Goal: Task Accomplishment & Management: Manage account settings

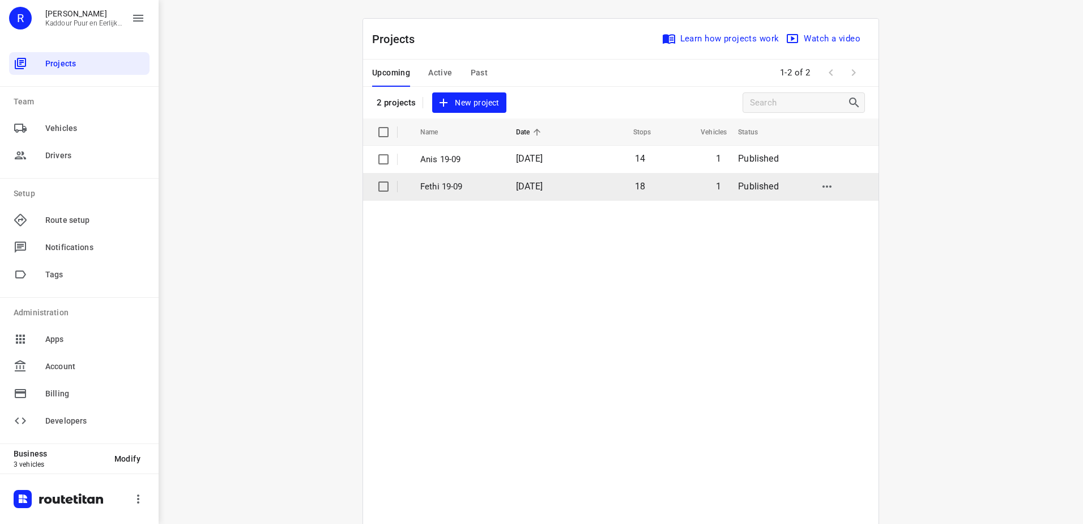
click at [466, 188] on p "Fethi 19-09" at bounding box center [459, 186] width 79 height 13
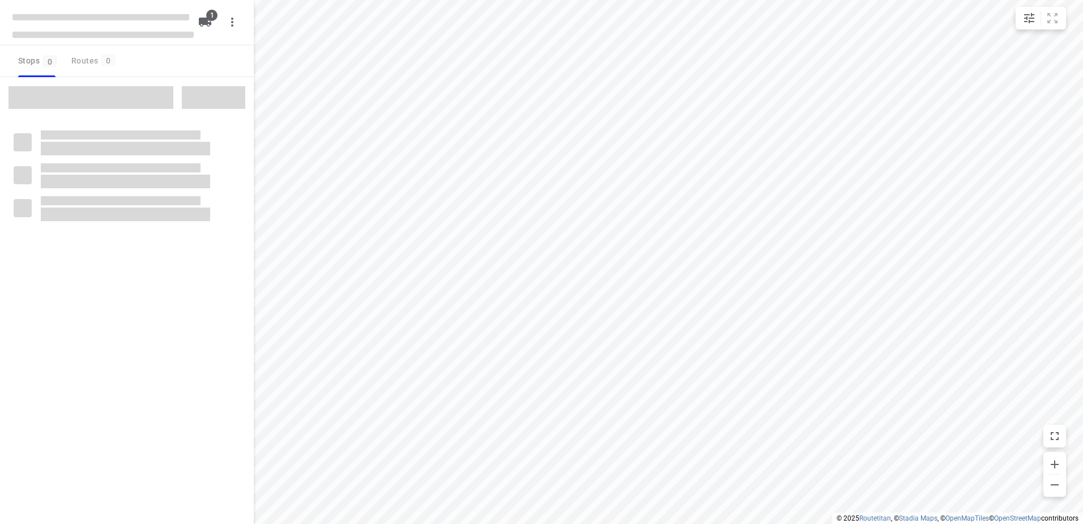
type input "distance"
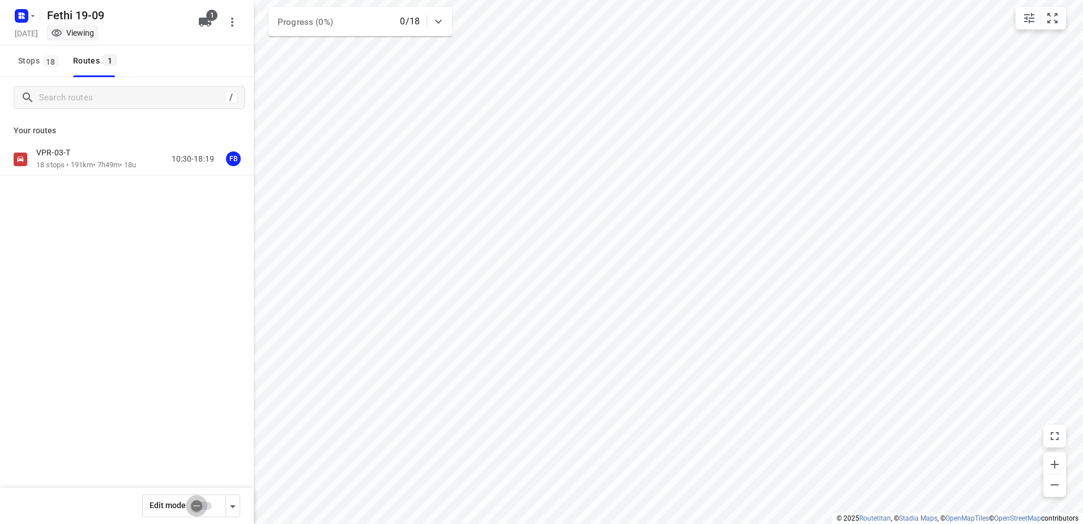
click at [198, 507] on input "checkbox" at bounding box center [196, 506] width 65 height 22
checkbox input "true"
click at [90, 161] on p "18 stops • 191km • 7h49m • 18u" at bounding box center [86, 165] width 100 height 11
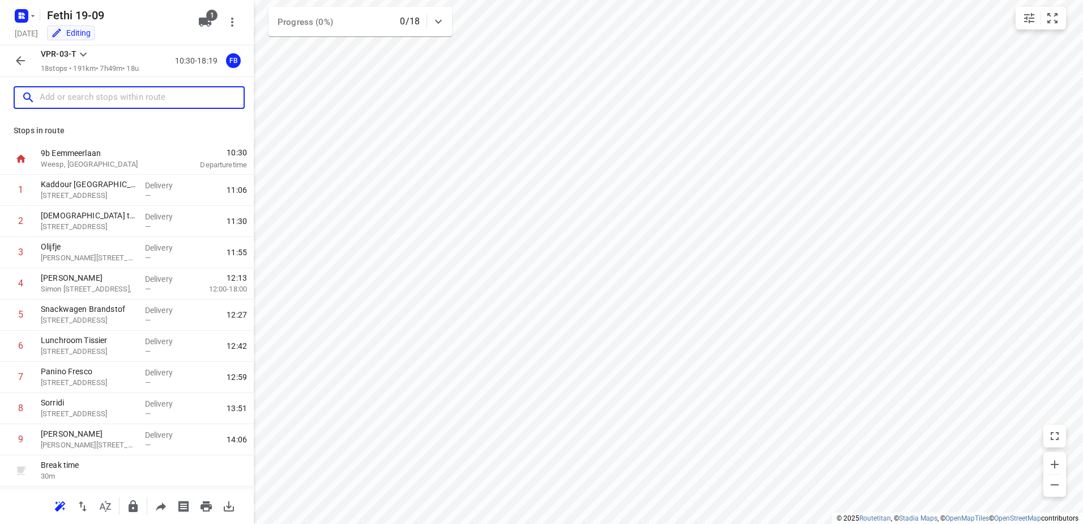
click at [80, 99] on input "text" at bounding box center [142, 98] width 204 height 18
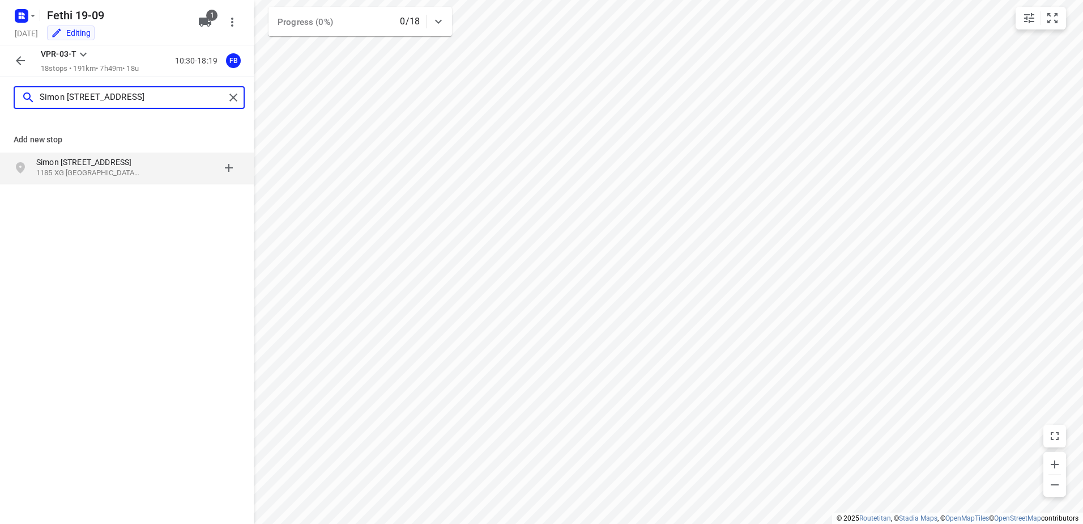
type input "Simon [STREET_ADDRESS]"
click at [106, 167] on p "Simon [STREET_ADDRESS]" at bounding box center [88, 161] width 104 height 11
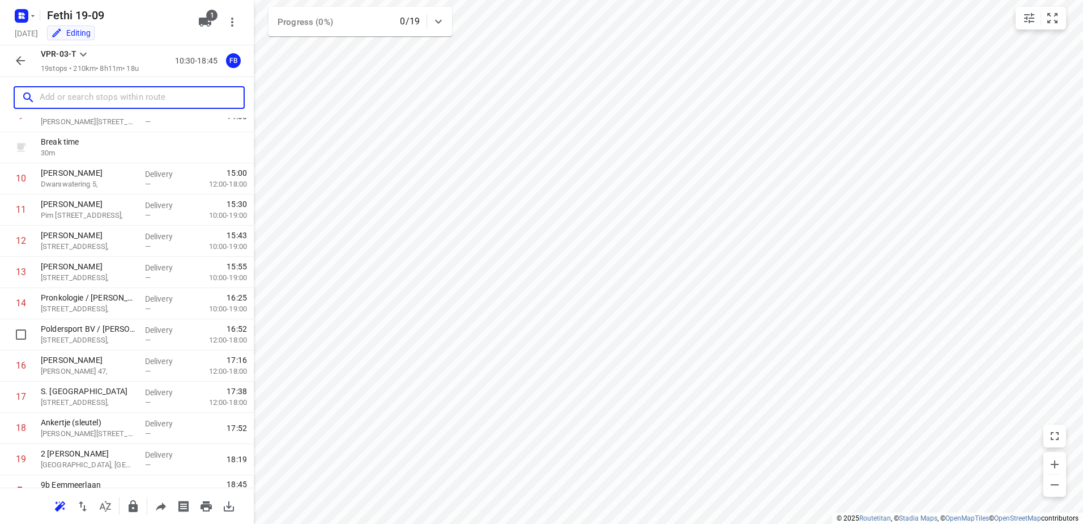
scroll to position [342, 0]
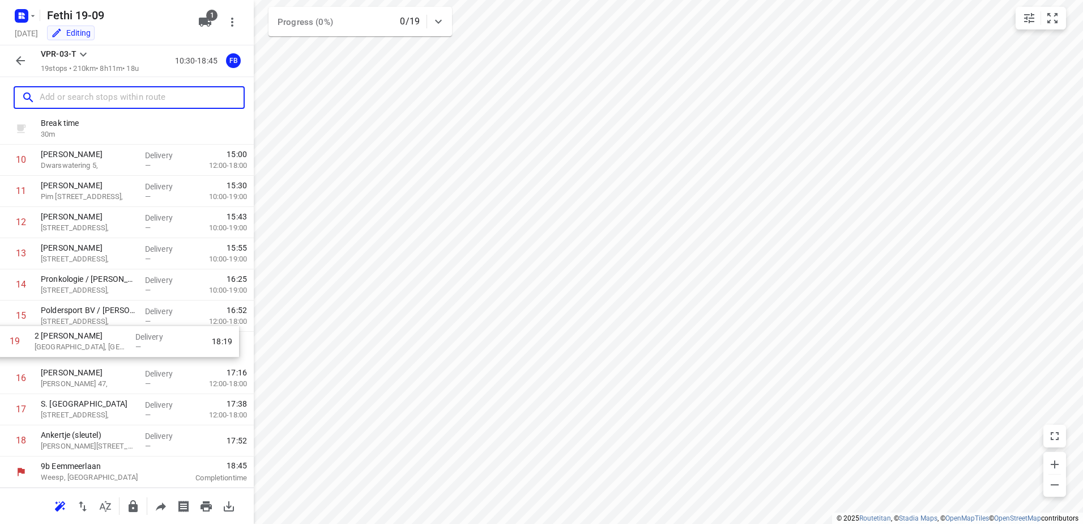
drag, startPoint x: 105, startPoint y: 439, endPoint x: 97, endPoint y: 326, distance: 113.0
click at [97, 326] on div "1 Kaddour Utrecht [STREET_ADDRESS] Delivery — 11:06 2 Halal to [GEOGRAPHIC_DATA…" at bounding box center [127, 144] width 254 height 623
click at [101, 343] on p "2 [PERSON_NAME]" at bounding box center [88, 340] width 95 height 11
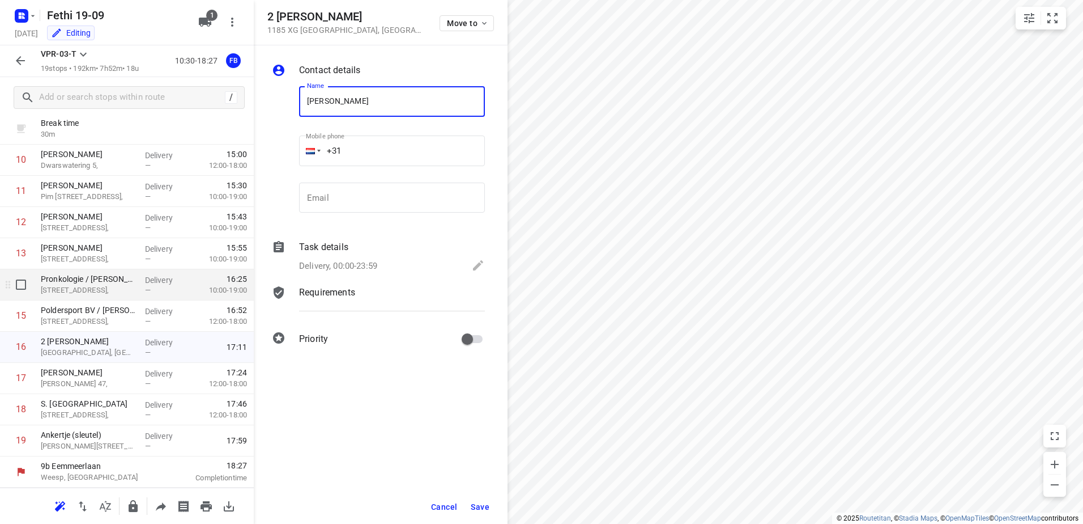
type input "[PERSON_NAME]"
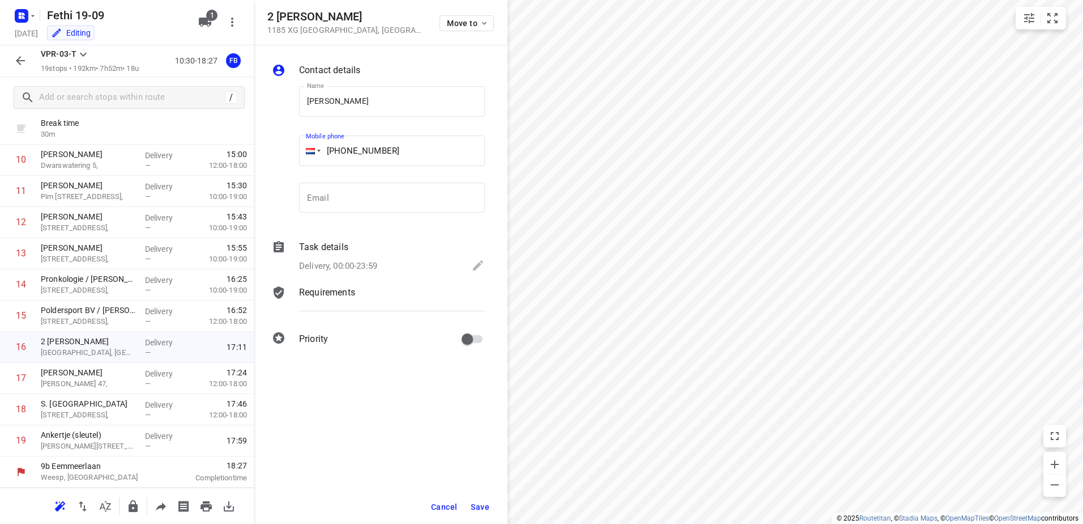
type input "[PHONE_NUMBER]"
click at [346, 253] on p "Task details" at bounding box center [323, 247] width 49 height 14
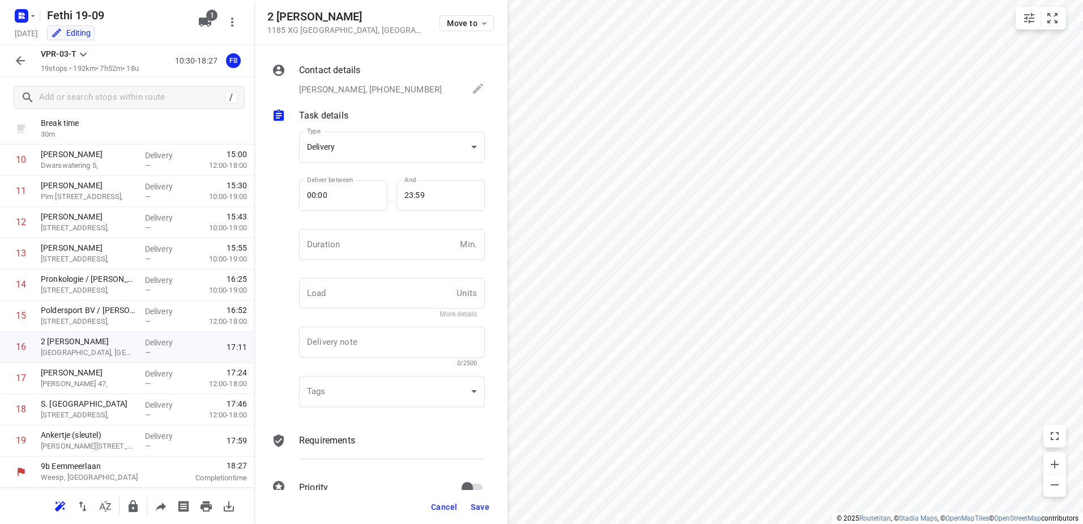
click at [346, 253] on input "number" at bounding box center [377, 244] width 156 height 31
type input "8"
click at [488, 505] on span "Save" at bounding box center [480, 506] width 19 height 9
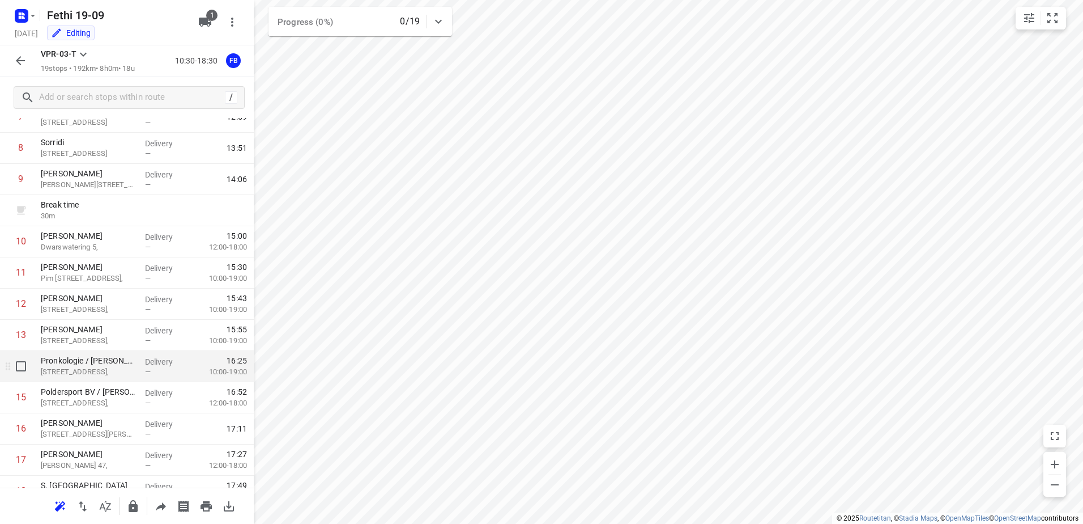
scroll to position [0, 0]
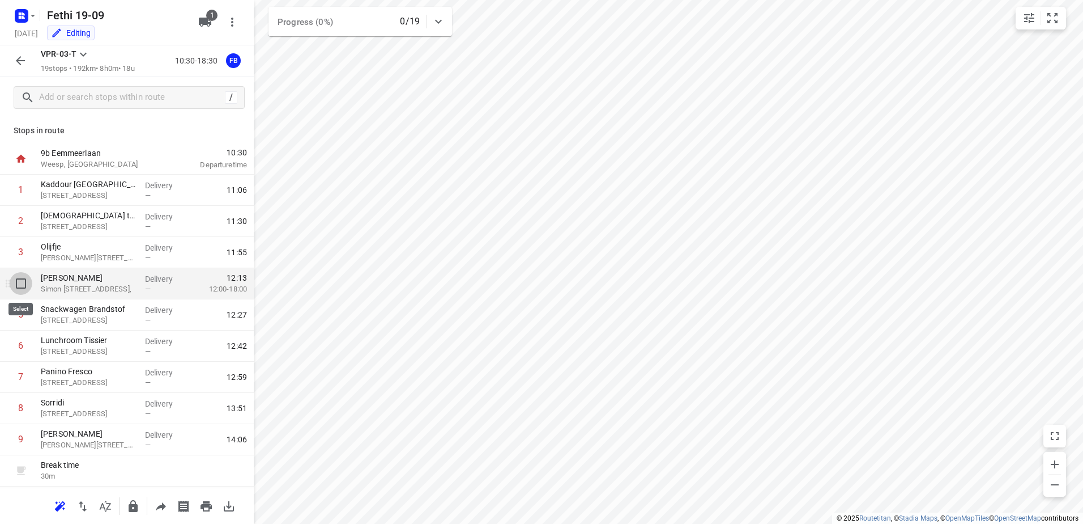
click at [20, 284] on input "checkbox" at bounding box center [21, 283] width 23 height 23
checkbox input "true"
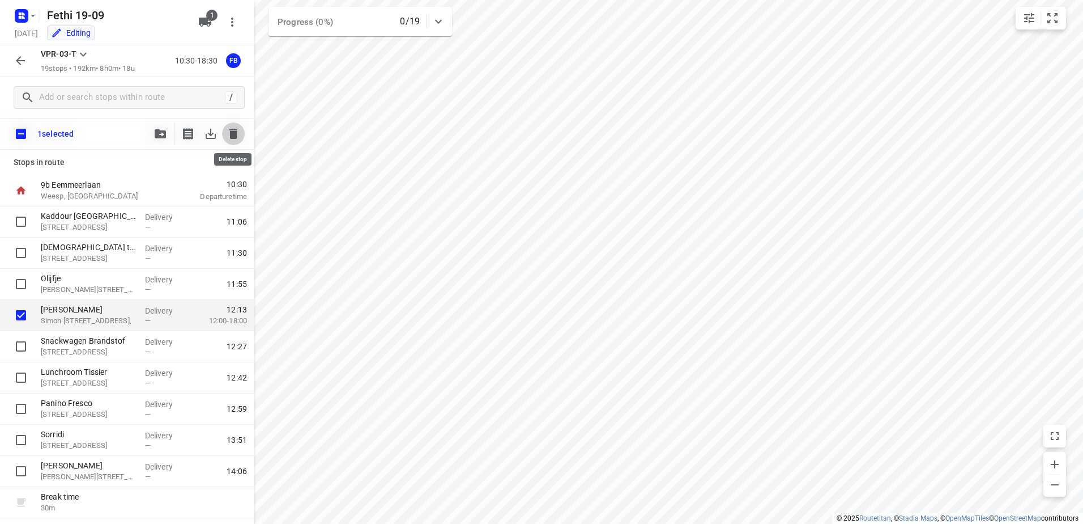
click at [239, 130] on icon "button" at bounding box center [234, 134] width 14 height 14
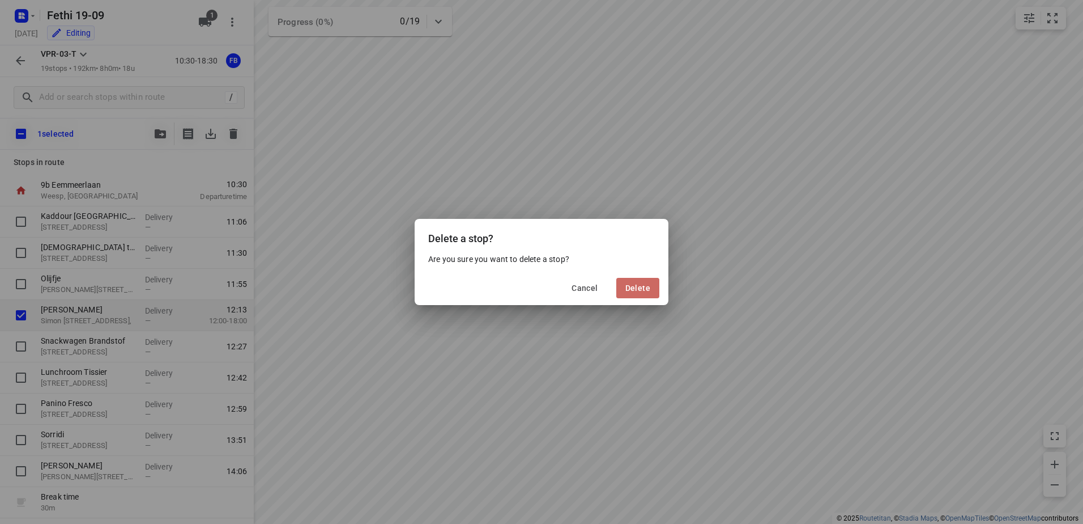
click at [627, 288] on span "Delete" at bounding box center [638, 287] width 25 height 9
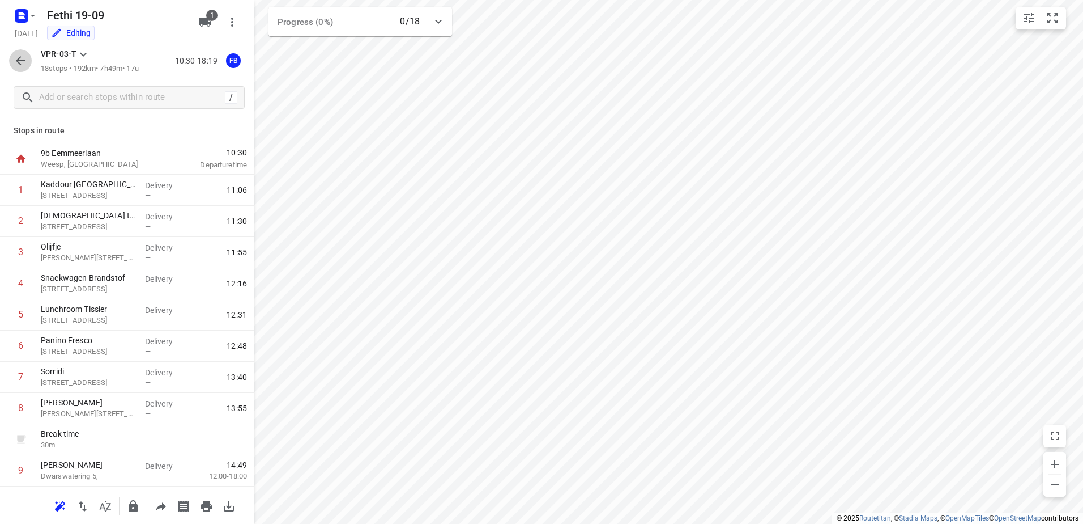
click at [24, 63] on icon "button" at bounding box center [21, 61] width 14 height 14
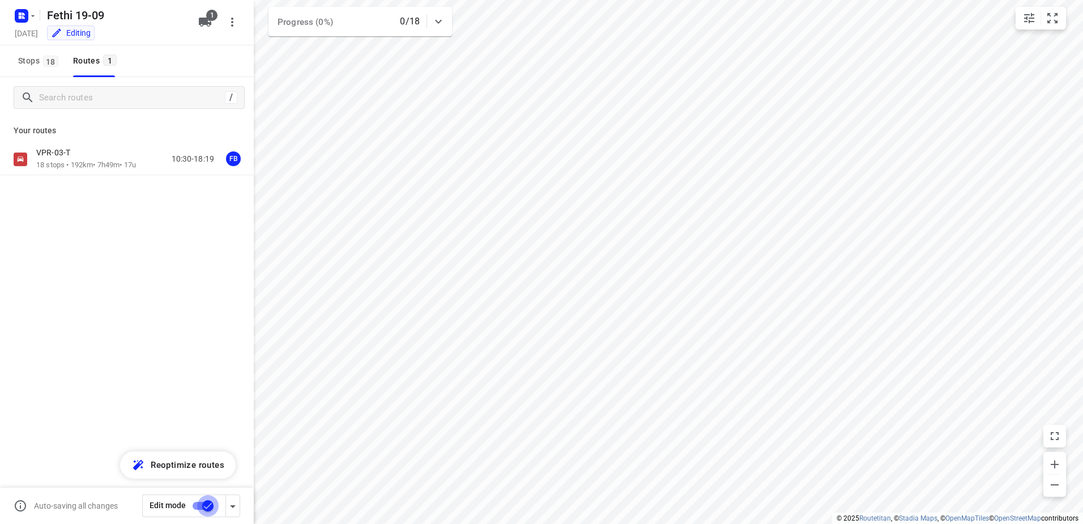
click at [197, 507] on input "checkbox" at bounding box center [208, 506] width 65 height 22
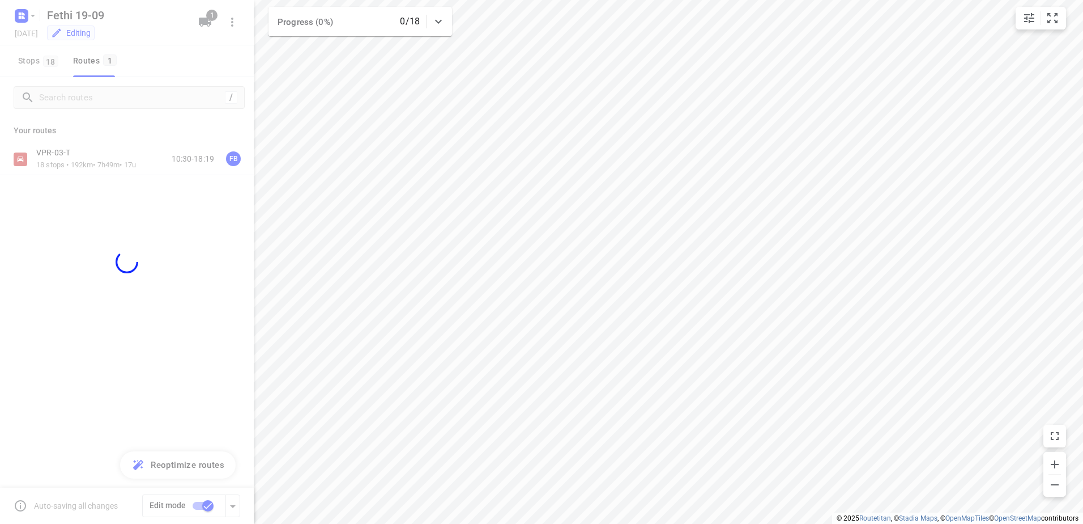
checkbox input "false"
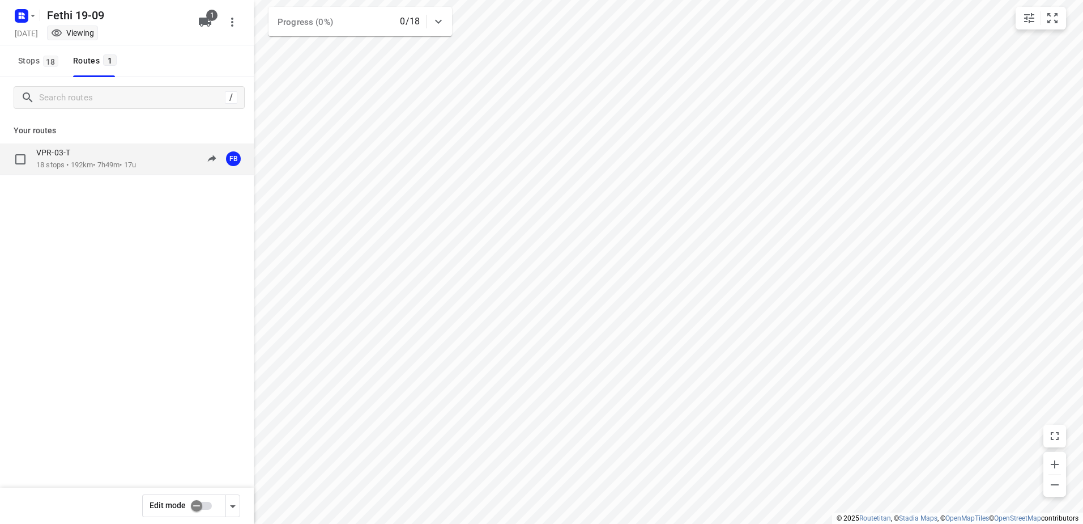
click at [94, 164] on p "18 stops • 192km • 7h49m • 17u" at bounding box center [86, 165] width 100 height 11
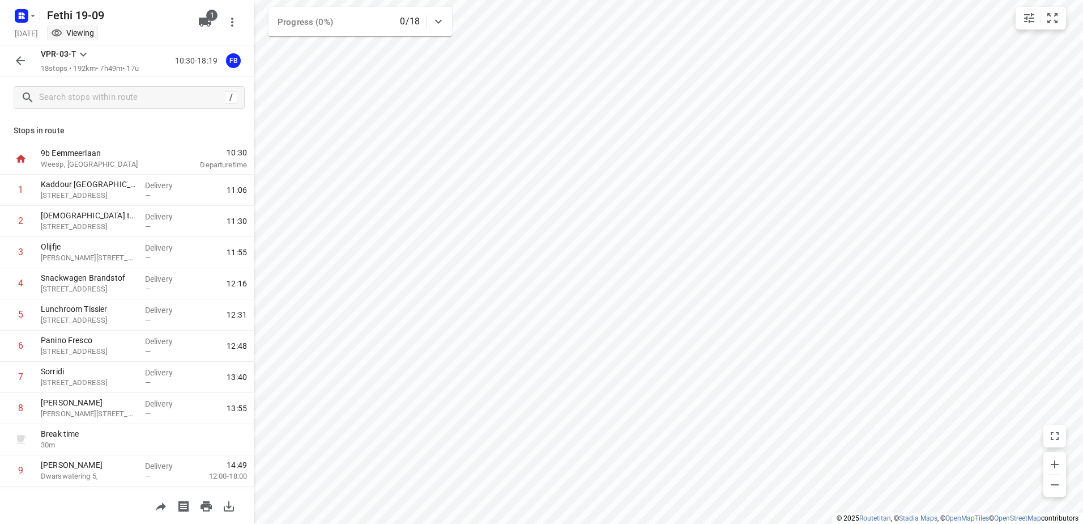
click at [20, 57] on icon "button" at bounding box center [21, 61] width 14 height 14
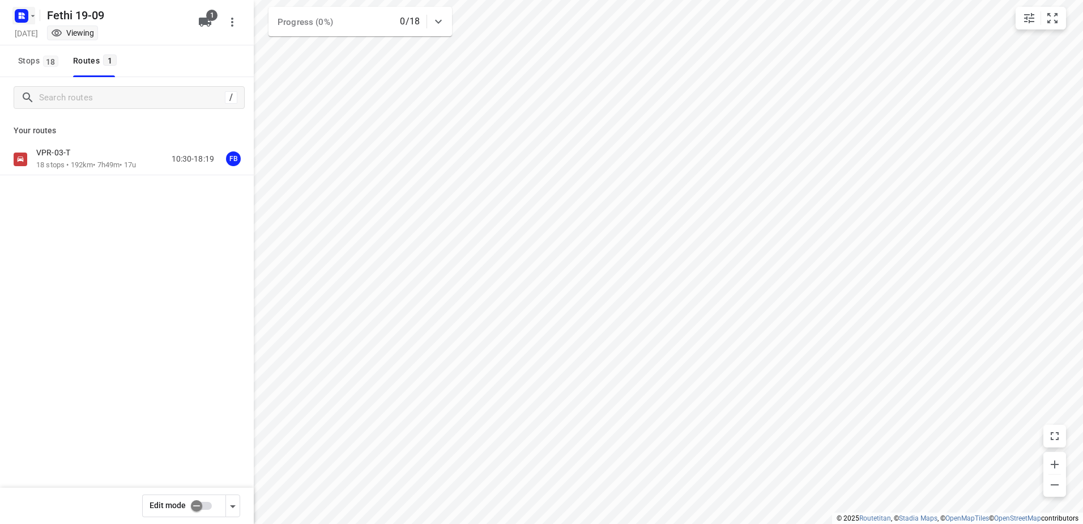
click at [25, 14] on rect "button" at bounding box center [22, 16] width 14 height 14
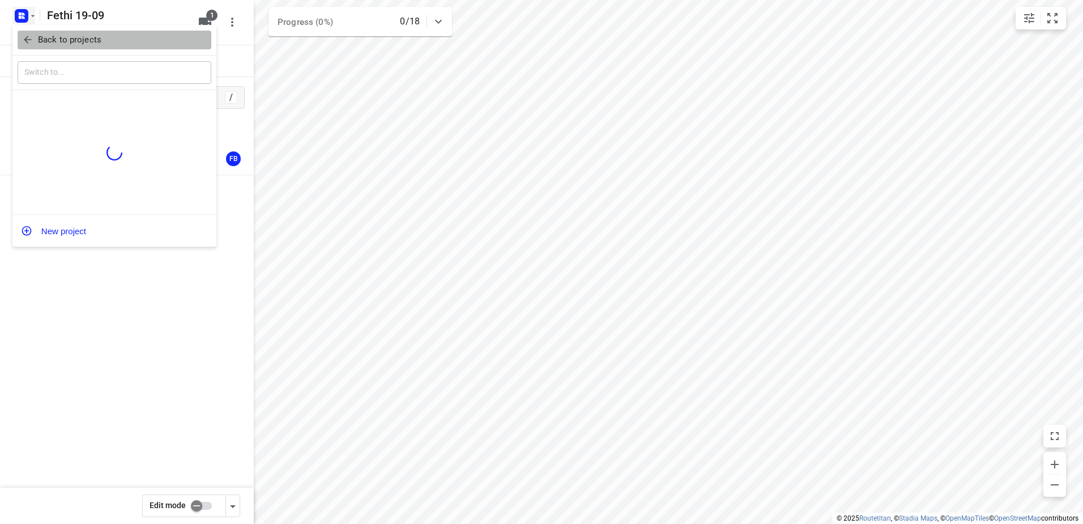
click at [137, 36] on span "Back to projects" at bounding box center [114, 39] width 185 height 13
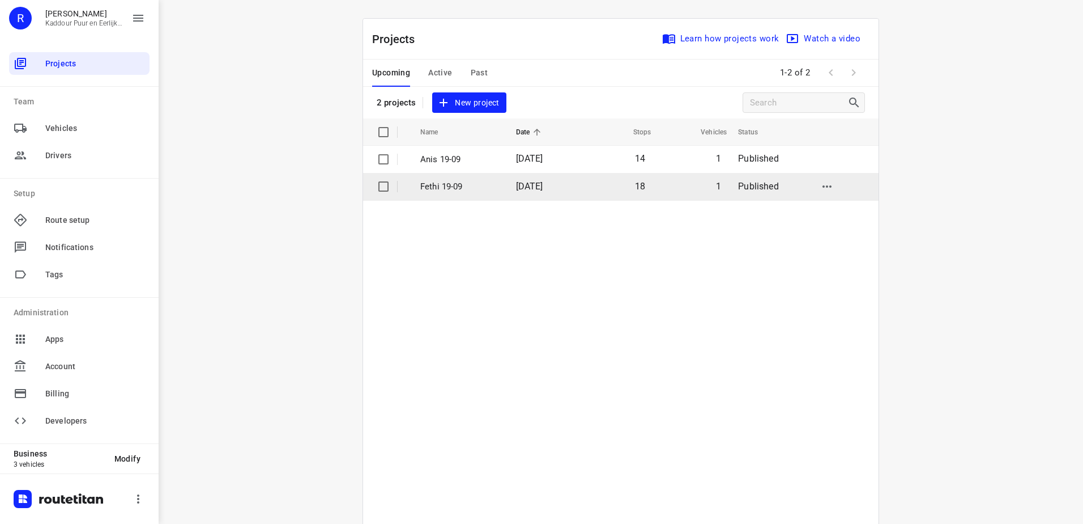
click at [472, 184] on p "Fethi 19-09" at bounding box center [459, 186] width 79 height 13
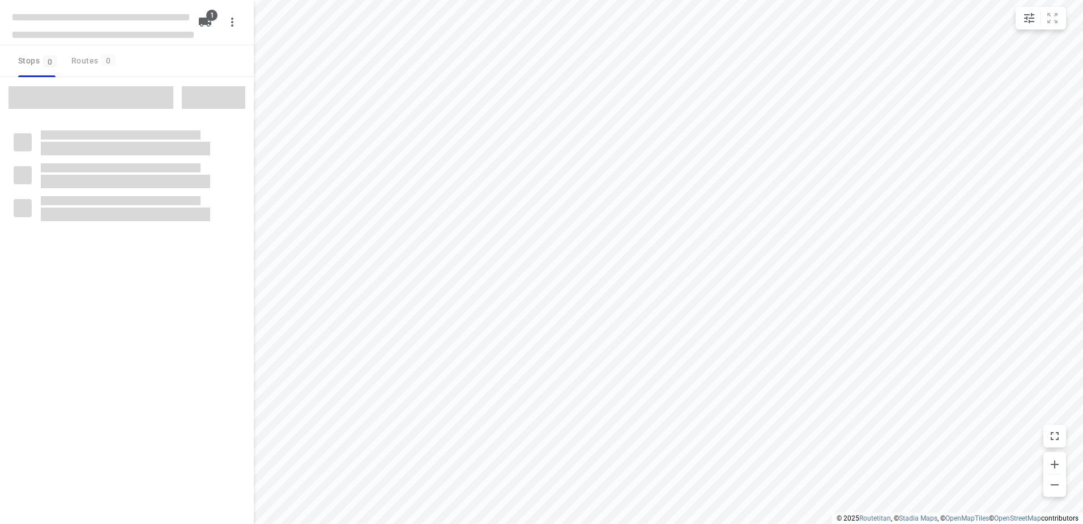
type input "distance"
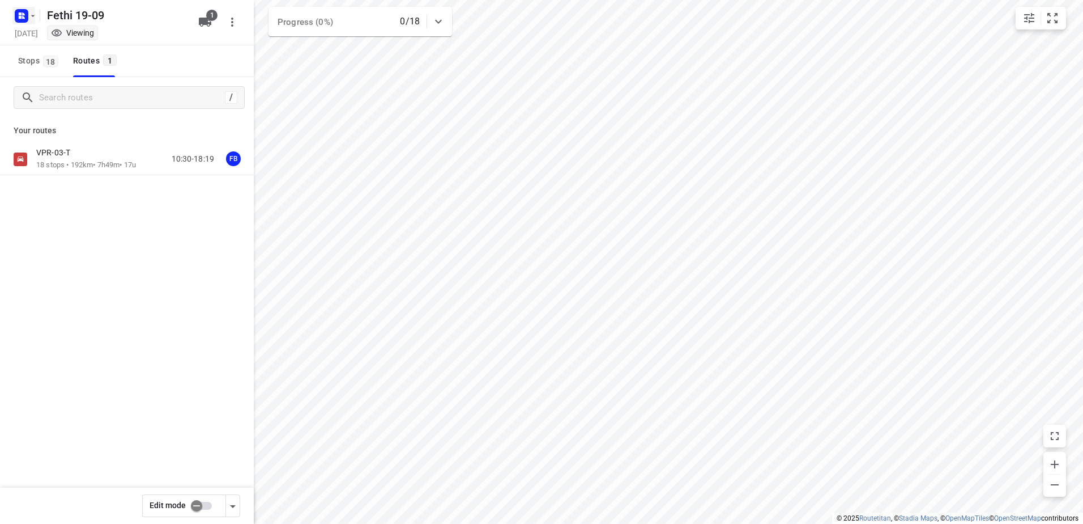
click at [22, 16] on icon "button" at bounding box center [23, 17] width 3 height 3
click at [58, 33] on p "Back to projects" at bounding box center [69, 39] width 63 height 13
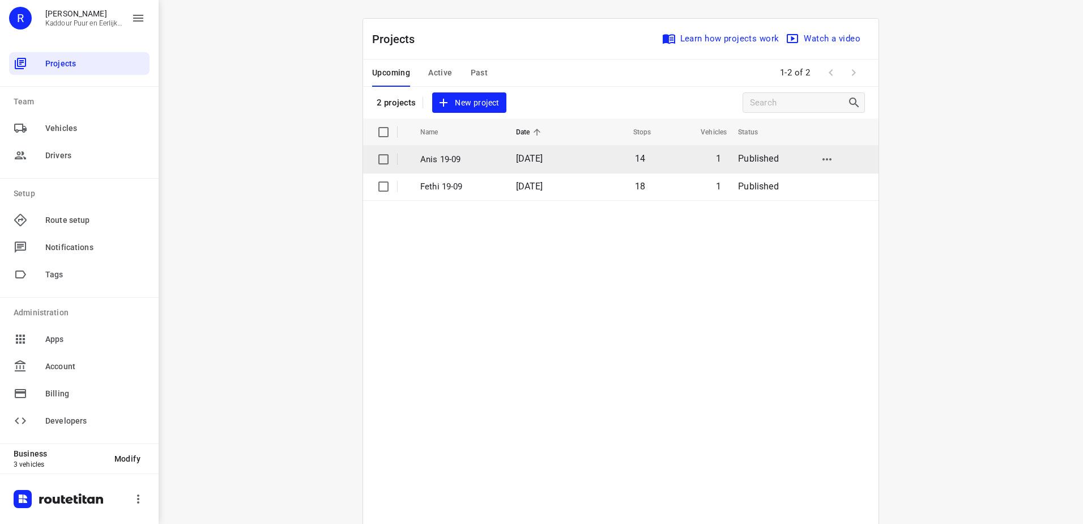
click at [469, 161] on p "Anis 19-09" at bounding box center [459, 159] width 79 height 13
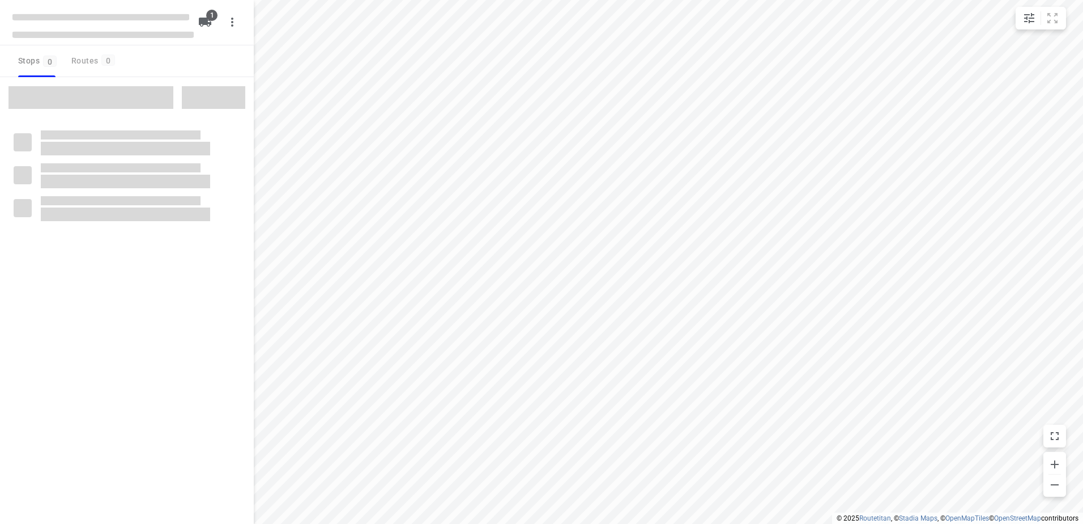
type input "distance"
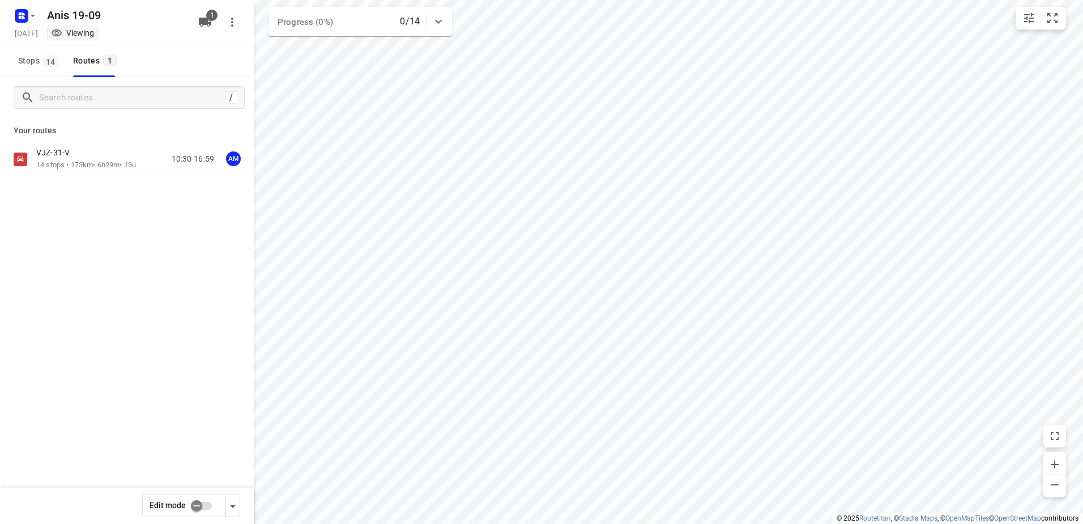
click at [209, 513] on input "checkbox" at bounding box center [196, 506] width 65 height 22
click at [233, 154] on div "AM" at bounding box center [233, 158] width 15 height 15
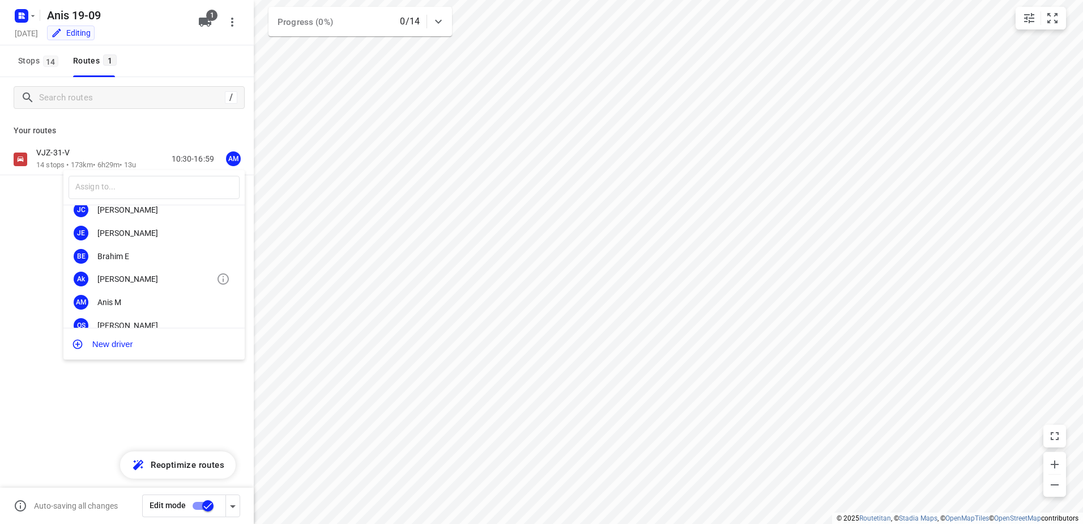
scroll to position [72, 0]
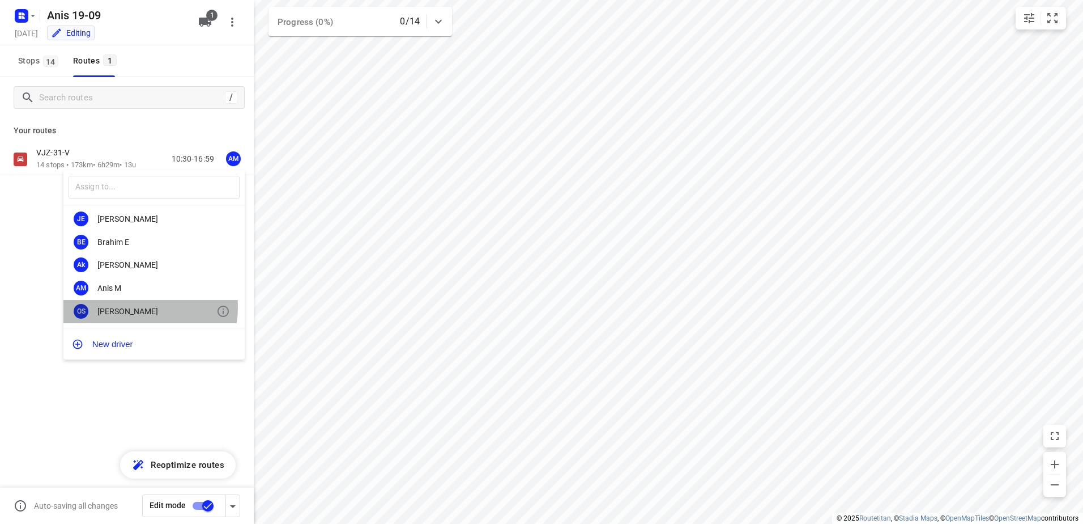
click at [134, 307] on div "[PERSON_NAME]" at bounding box center [156, 311] width 119 height 9
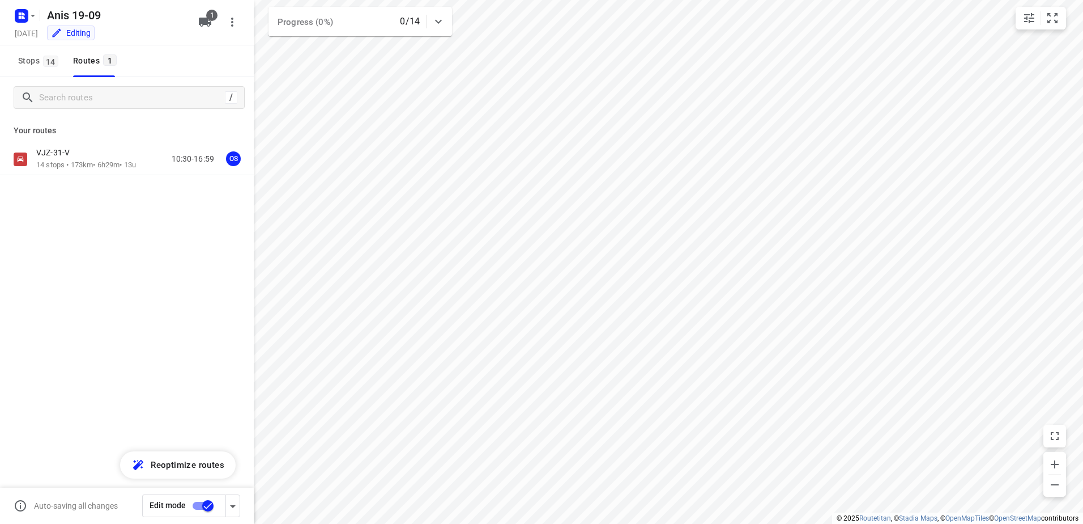
click at [207, 508] on input "checkbox" at bounding box center [208, 506] width 65 height 22
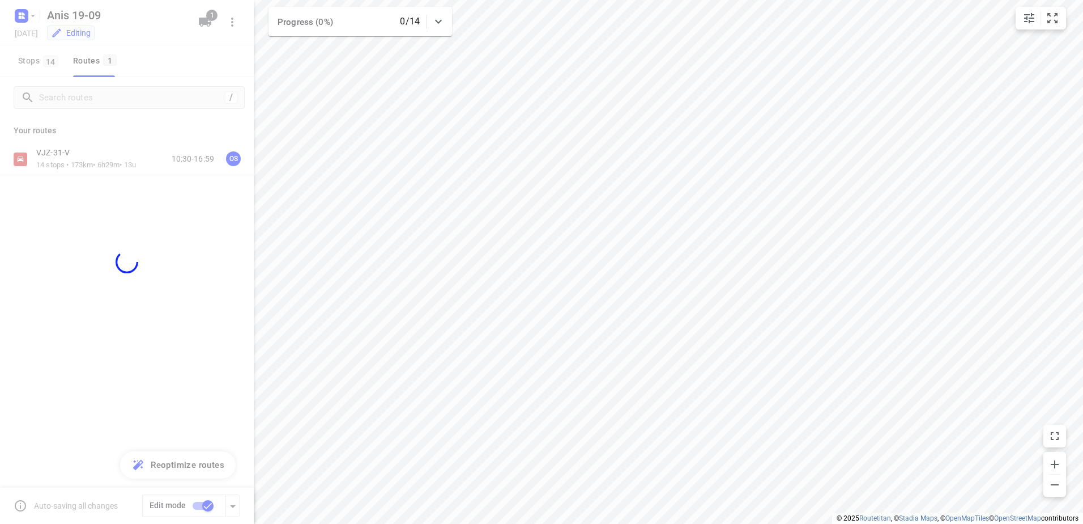
checkbox input "false"
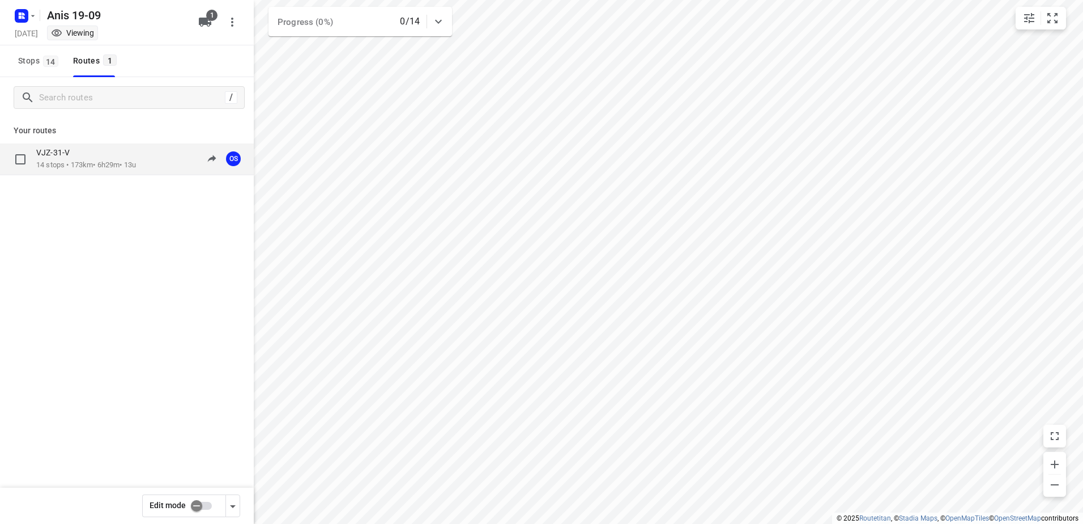
click at [88, 150] on div "VJZ-31-V" at bounding box center [86, 153] width 100 height 12
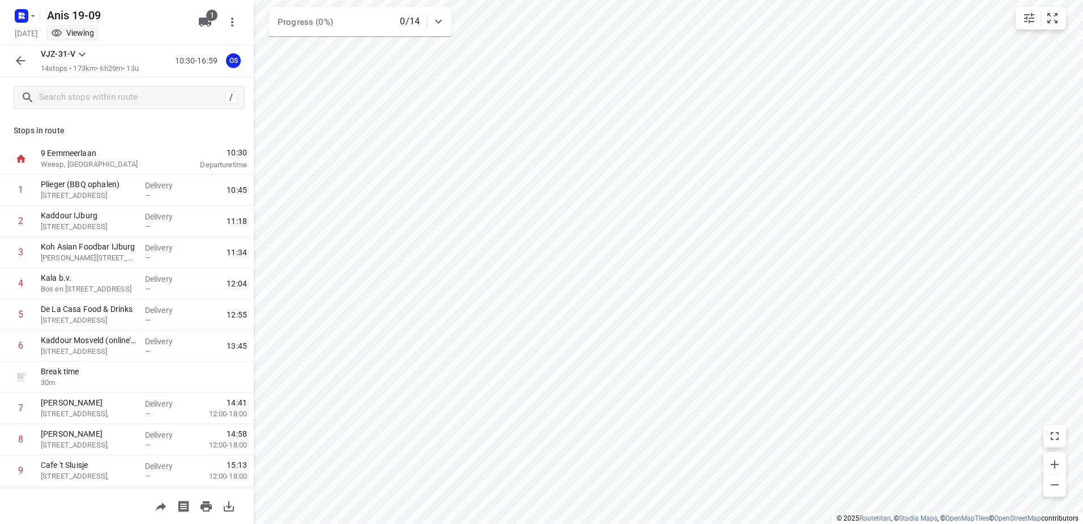
click at [23, 65] on icon "button" at bounding box center [21, 61] width 14 height 14
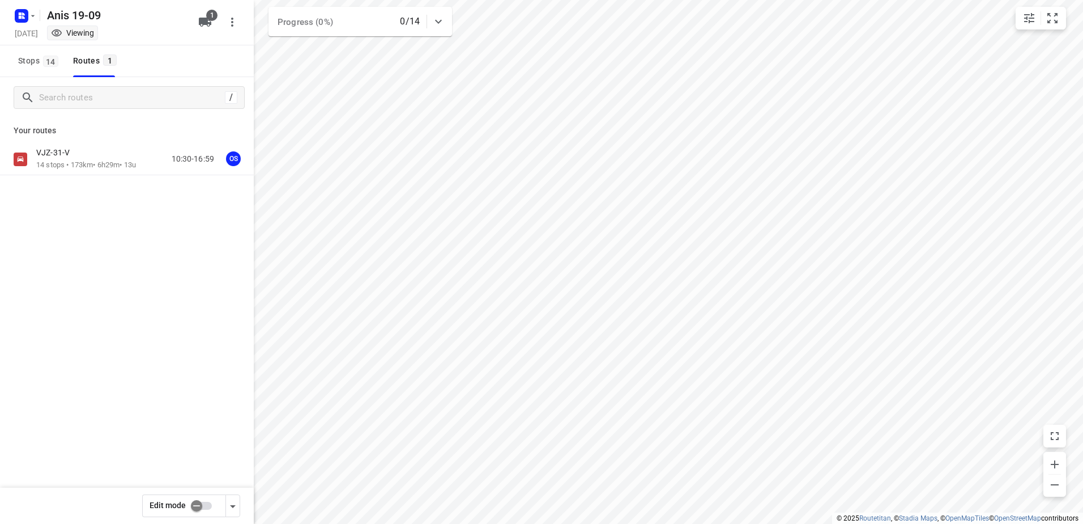
click at [38, 27] on div "[DATE] Viewing" at bounding box center [102, 34] width 181 height 15
click at [23, 14] on icon "button" at bounding box center [23, 13] width 3 height 3
click at [72, 40] on p "Back to projects" at bounding box center [69, 39] width 63 height 13
